Goal: Information Seeking & Learning: Check status

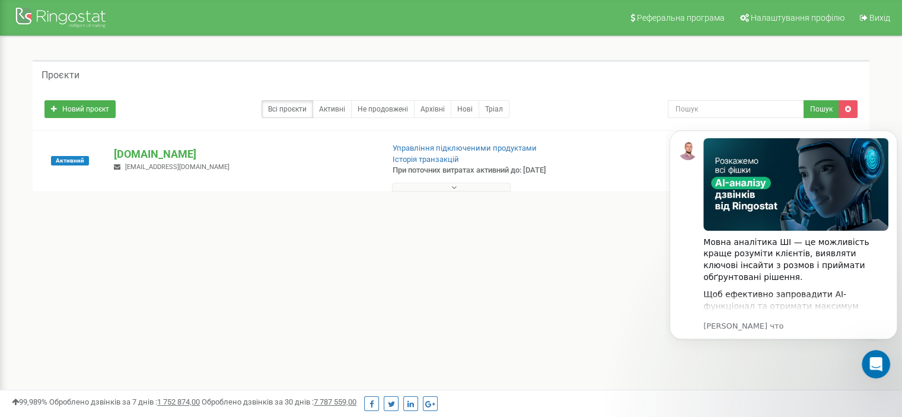
click at [170, 161] on div "[DOMAIN_NAME] [EMAIL_ADDRESS][DOMAIN_NAME]" at bounding box center [243, 159] width 277 height 26
click at [168, 156] on p "[DOMAIN_NAME]" at bounding box center [243, 153] width 259 height 15
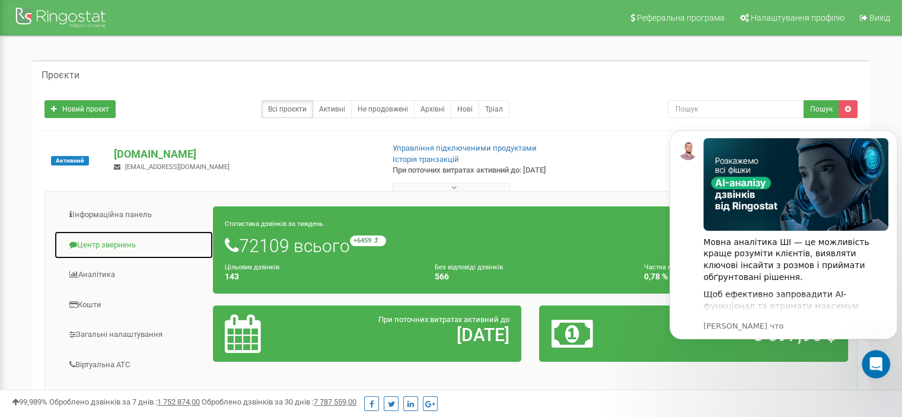
click at [123, 244] on link "Центр звернень" at bounding box center [133, 245] width 159 height 29
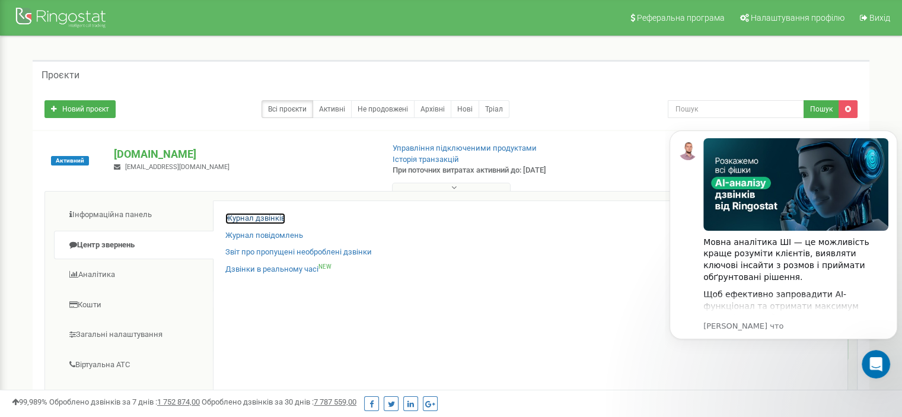
click at [249, 218] on link "Журнал дзвінків" at bounding box center [255, 218] width 60 height 11
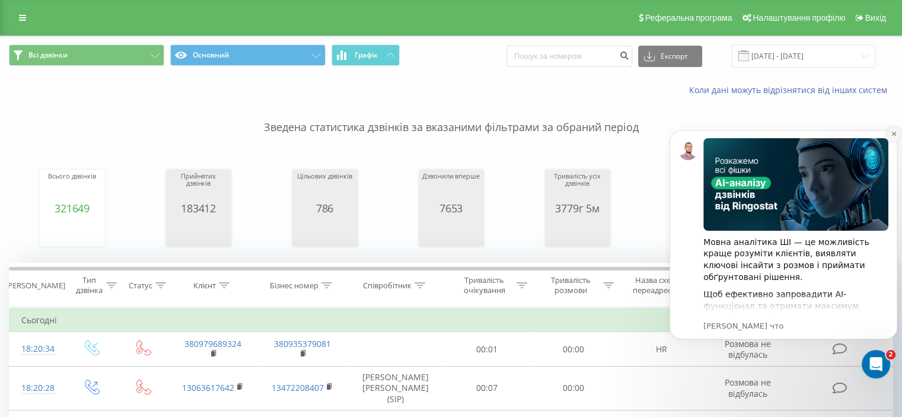
click at [892, 131] on icon "Dismiss notification" at bounding box center [893, 133] width 7 height 7
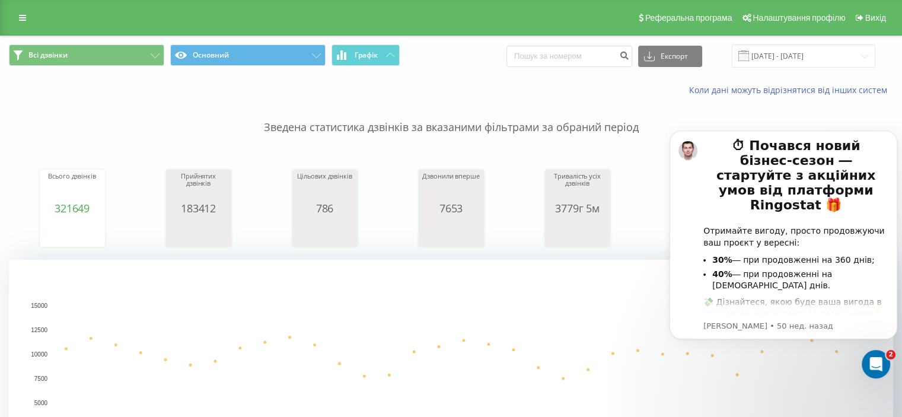
scroll to position [237, 0]
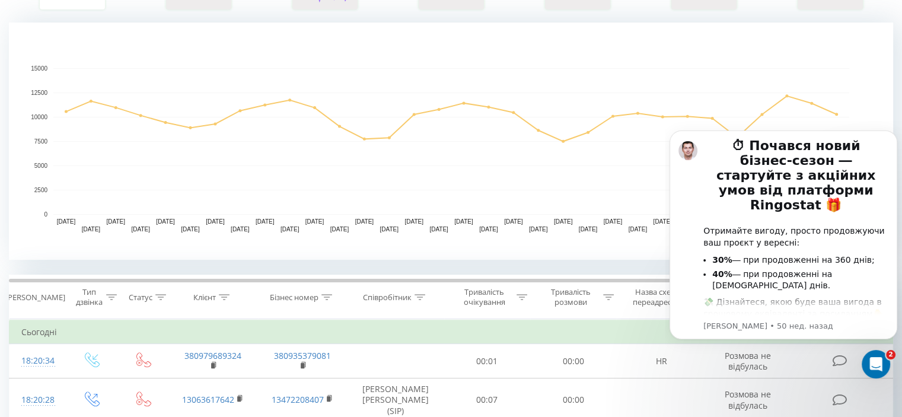
click at [401, 295] on div "Співробітник" at bounding box center [387, 297] width 49 height 10
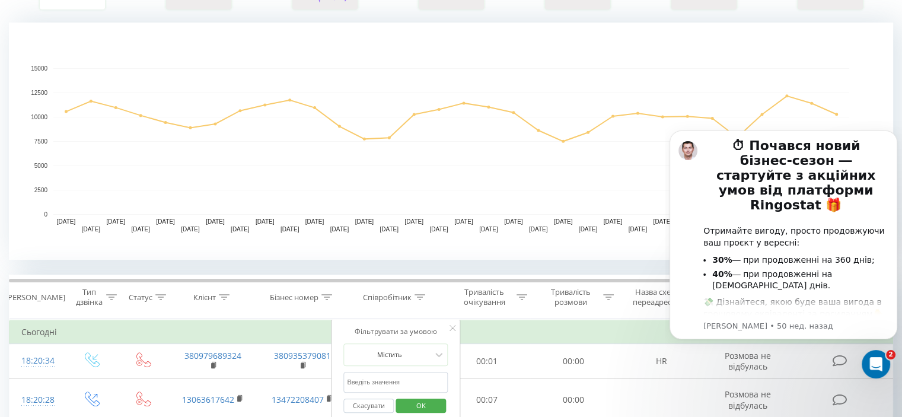
click at [390, 379] on input "text" at bounding box center [395, 382] width 104 height 21
type input "філімонова"
click at [419, 402] on span "OK" at bounding box center [420, 405] width 33 height 18
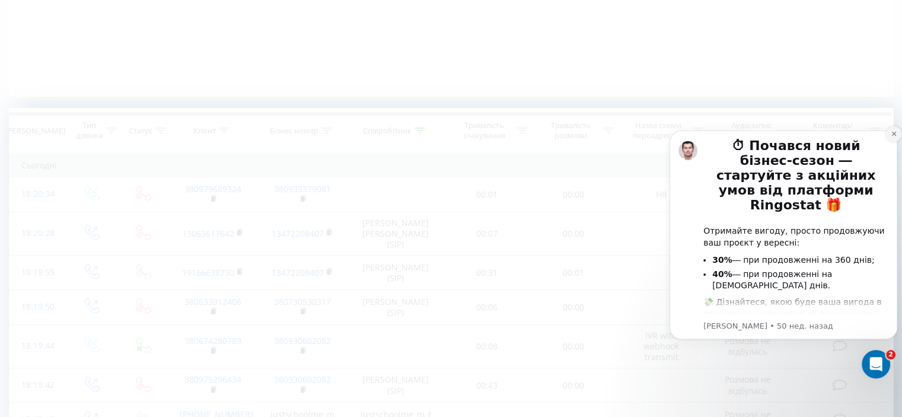
click at [893, 135] on icon "Dismiss notification" at bounding box center [893, 133] width 7 height 7
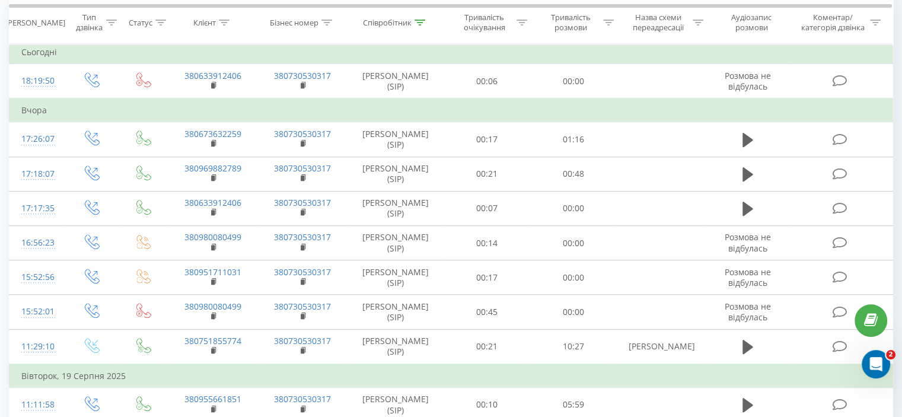
scroll to position [534, 0]
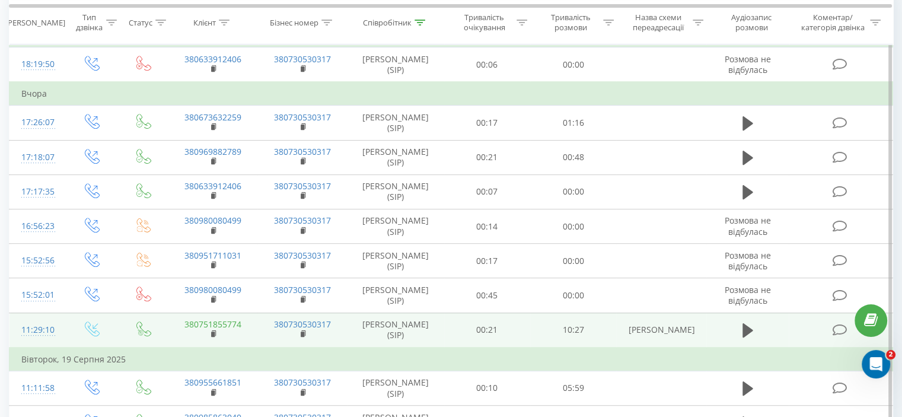
click at [231, 324] on link "380751855774" at bounding box center [212, 323] width 57 height 11
click at [237, 322] on link "380751855774" at bounding box center [212, 323] width 57 height 11
drag, startPoint x: 248, startPoint y: 322, endPoint x: 183, endPoint y: 323, distance: 64.6
click at [183, 323] on td "380751855774" at bounding box center [213, 329] width 90 height 35
